Goal: Use online tool/utility: Utilize a website feature to perform a specific function

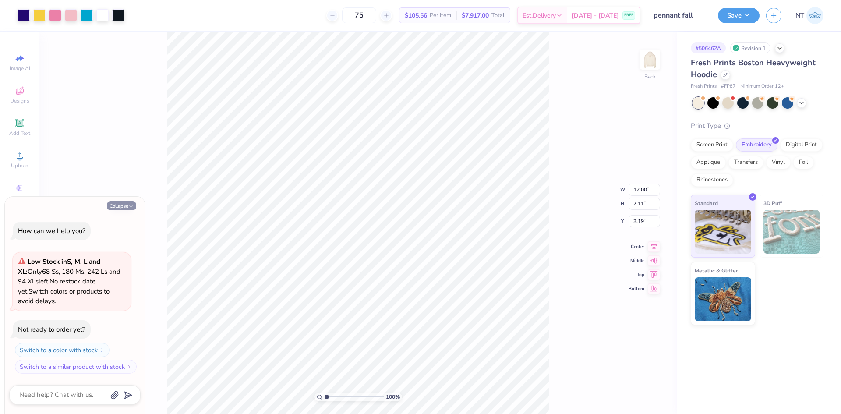
click at [116, 206] on button "Collapse" at bounding box center [121, 205] width 29 height 9
type textarea "x"
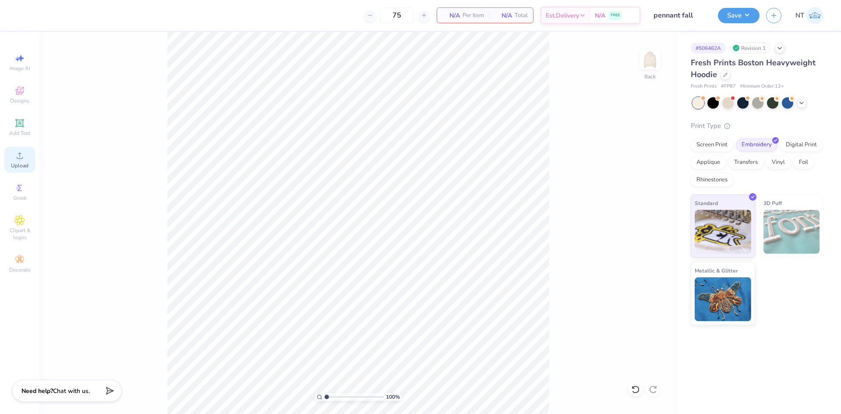
click at [17, 160] on icon at bounding box center [19, 155] width 11 height 11
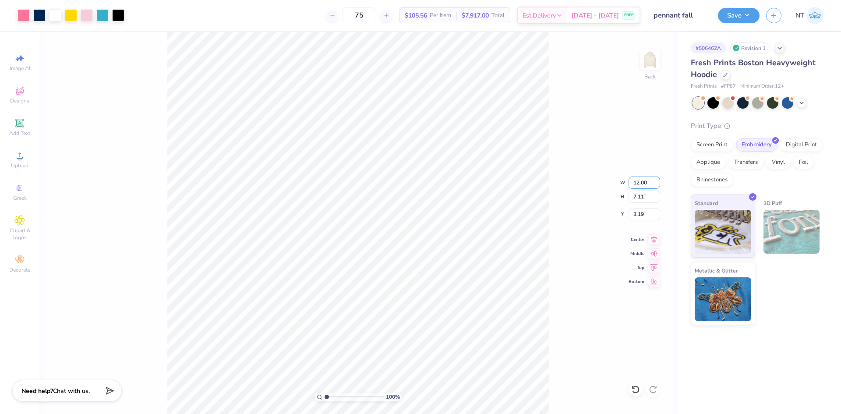
click at [639, 186] on input "12.00" at bounding box center [644, 182] width 32 height 12
click at [636, 212] on input "3.19" at bounding box center [644, 214] width 32 height 12
type input "3.00"
type input "1"
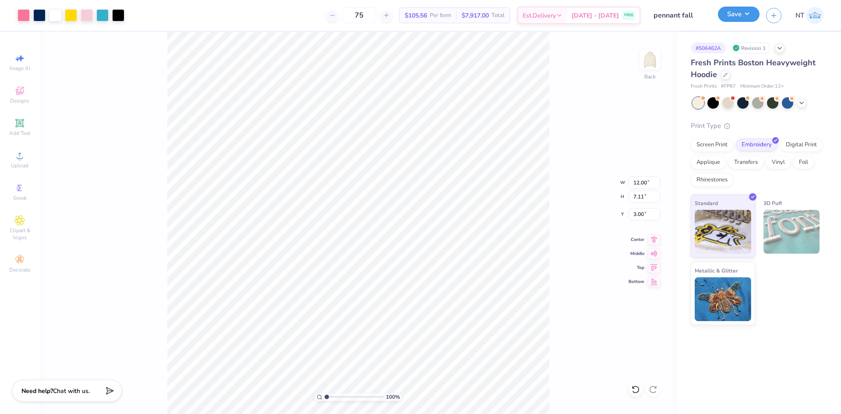
click at [756, 17] on button "Save" at bounding box center [739, 14] width 42 height 15
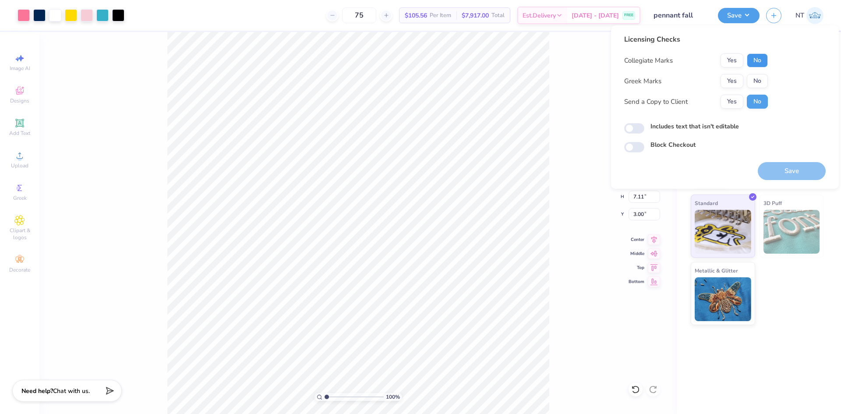
click at [755, 58] on button "No" at bounding box center [757, 60] width 21 height 14
click at [735, 78] on button "Yes" at bounding box center [731, 81] width 23 height 14
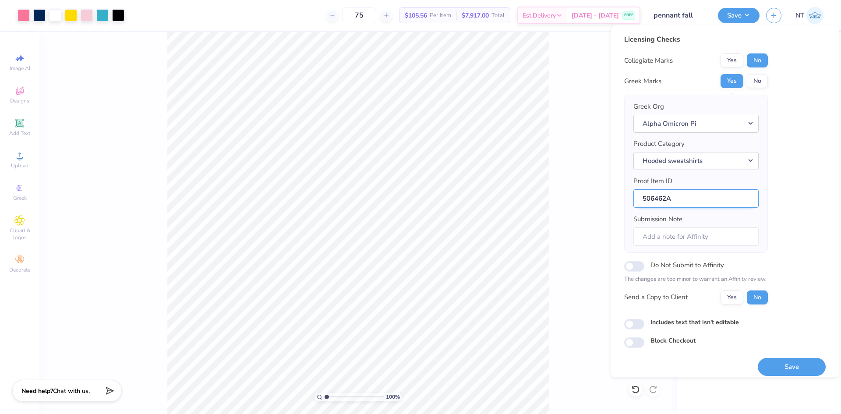
scroll to position [7, 0]
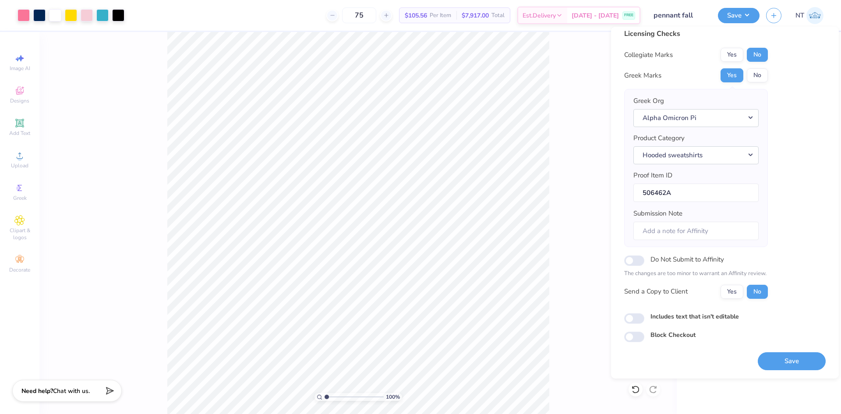
click at [652, 317] on label "Includes text that isn't editable" at bounding box center [694, 316] width 88 height 9
click at [644, 317] on input "Includes text that isn't editable" at bounding box center [634, 318] width 20 height 11
checkbox input "true"
click at [792, 363] on button "Save" at bounding box center [792, 361] width 68 height 18
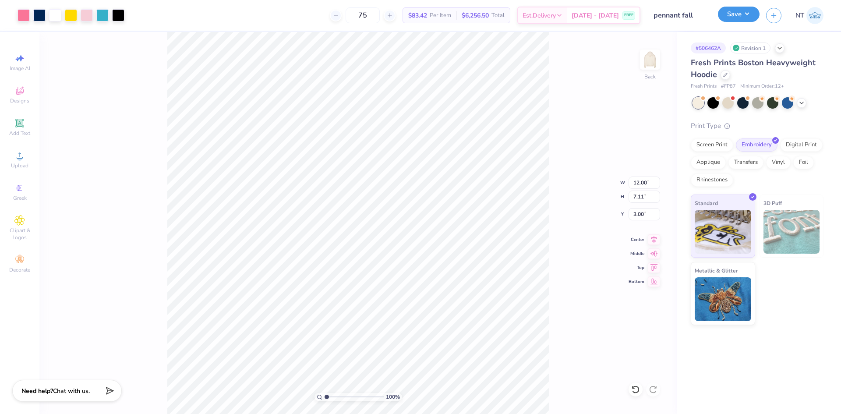
click at [743, 13] on button "Save" at bounding box center [739, 14] width 42 height 15
type input "1"
